Goal: Find specific page/section: Find specific page/section

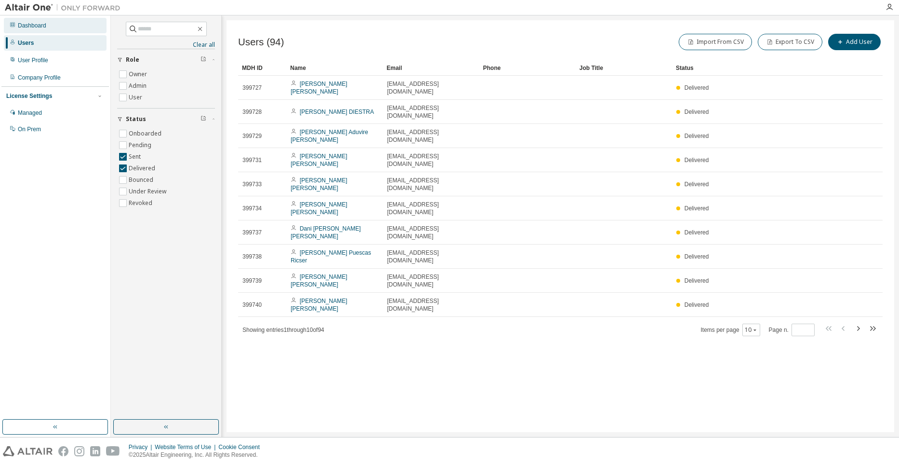
click at [32, 22] on div "Dashboard" at bounding box center [32, 26] width 28 height 8
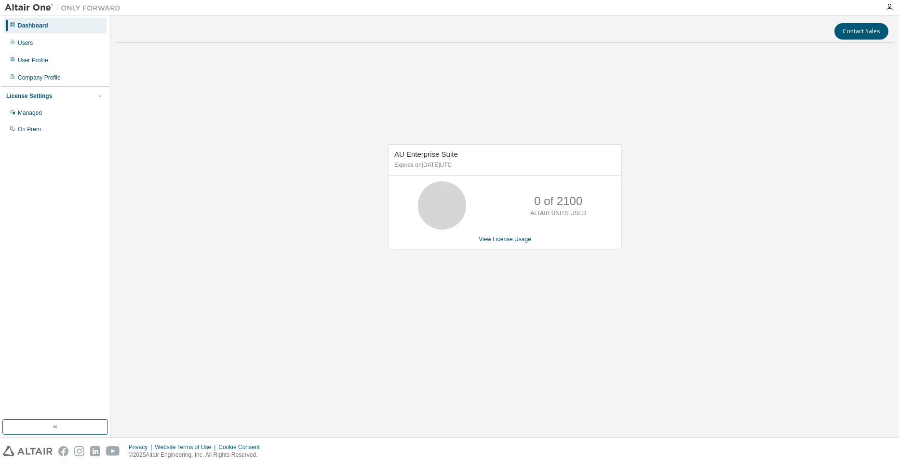
click at [38, 5] on img at bounding box center [65, 8] width 121 height 10
click at [20, 2] on div at bounding box center [62, 7] width 125 height 15
click at [889, 7] on icon "button" at bounding box center [890, 7] width 8 height 8
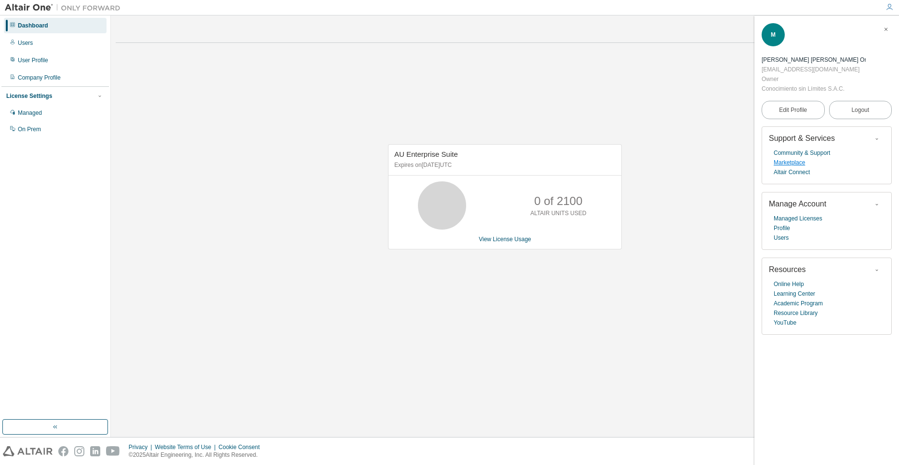
click at [795, 158] on link "Marketplace" at bounding box center [789, 163] width 31 height 10
